Goal: Task Accomplishment & Management: Manage account settings

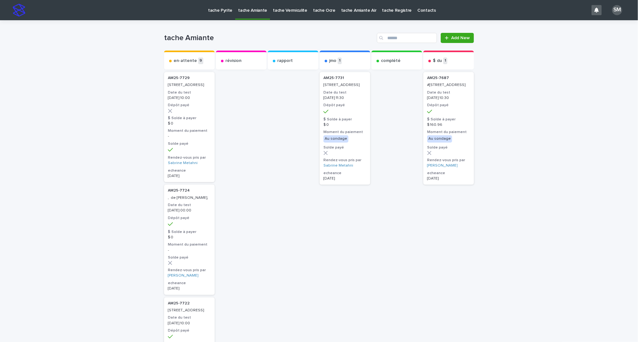
click at [335, 94] on div "AM25-7731 8350, rue Saint-Hubert, Montréal Date du test 2025-08-11 11:30 Dépôt …" at bounding box center [344, 128] width 51 height 112
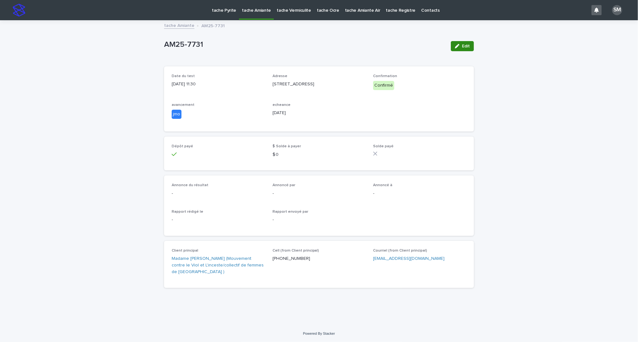
click at [466, 48] on span "Edit" at bounding box center [466, 46] width 8 height 4
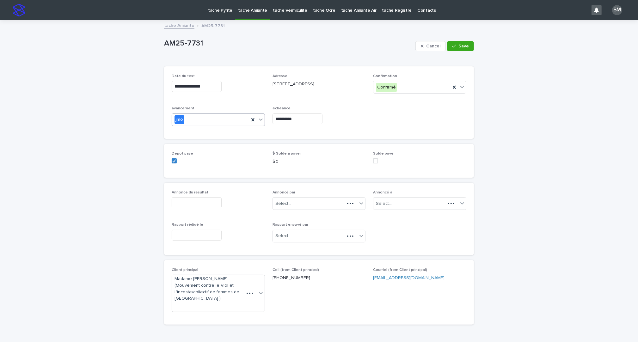
click at [258, 119] on icon at bounding box center [261, 119] width 6 height 6
click at [214, 132] on div "en-attente" at bounding box center [214, 132] width 93 height 11
click at [458, 45] on span "Save" at bounding box center [463, 46] width 10 height 4
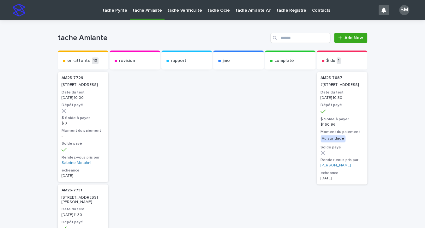
drag, startPoint x: 0, startPoint y: 0, endPoint x: 230, endPoint y: 122, distance: 260.4
click at [73, 113] on div at bounding box center [83, 111] width 43 height 4
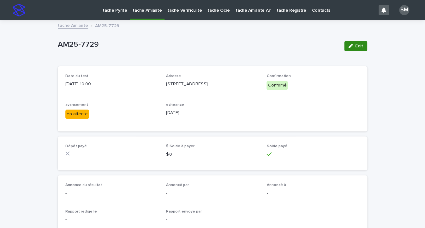
click at [356, 47] on span "Edit" at bounding box center [360, 46] width 8 height 4
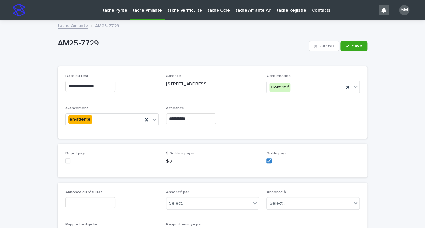
click at [187, 121] on input "**********" at bounding box center [191, 118] width 50 height 11
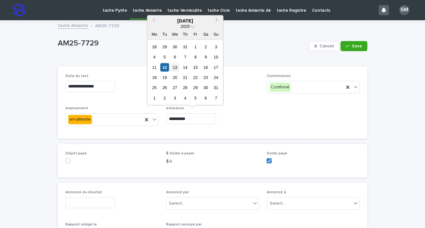
click at [175, 67] on div "13" at bounding box center [175, 67] width 9 height 9
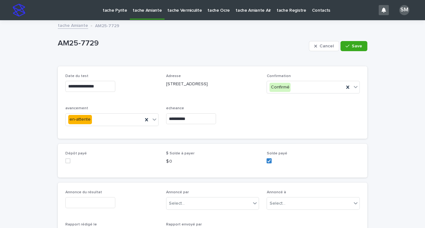
type input "**********"
click at [352, 45] on span "Save" at bounding box center [357, 46] width 10 height 4
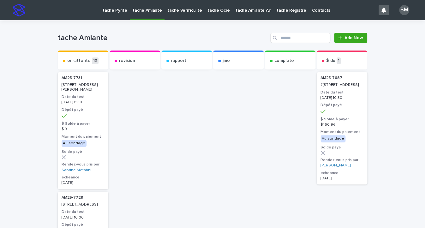
click at [75, 205] on p "[STREET_ADDRESS]" at bounding box center [83, 205] width 43 height 4
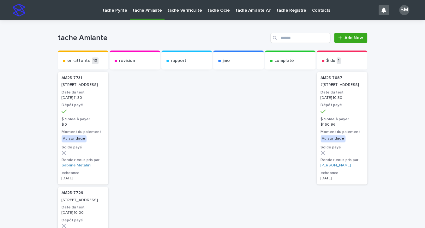
click at [80, 135] on h3 "Moment du paiement" at bounding box center [83, 132] width 43 height 5
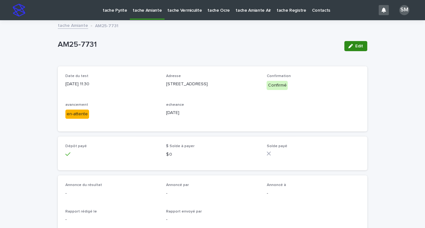
click at [350, 46] on icon "button" at bounding box center [351, 46] width 4 height 4
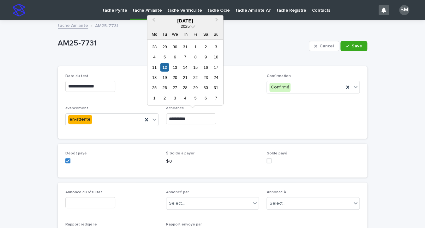
click at [192, 118] on input "**********" at bounding box center [191, 118] width 50 height 11
click at [174, 66] on div "13" at bounding box center [175, 67] width 9 height 9
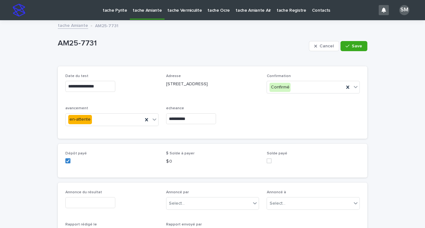
type input "**********"
click at [361, 44] on button "Save" at bounding box center [354, 46] width 27 height 10
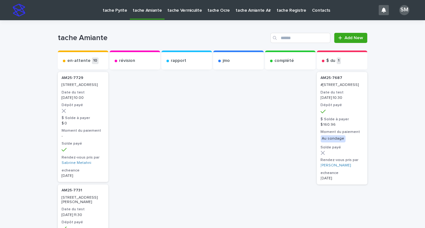
click at [148, 5] on p "tache Amiante" at bounding box center [147, 6] width 29 height 13
click at [141, 10] on p "tache Amiante" at bounding box center [147, 6] width 29 height 13
click at [176, 11] on p "tache Vermiculite" at bounding box center [184, 6] width 34 height 13
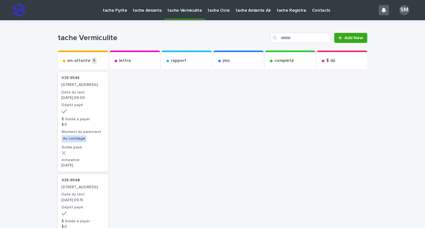
click at [138, 10] on p "tache Amiante" at bounding box center [147, 6] width 29 height 13
